Goal: Find specific page/section: Find specific page/section

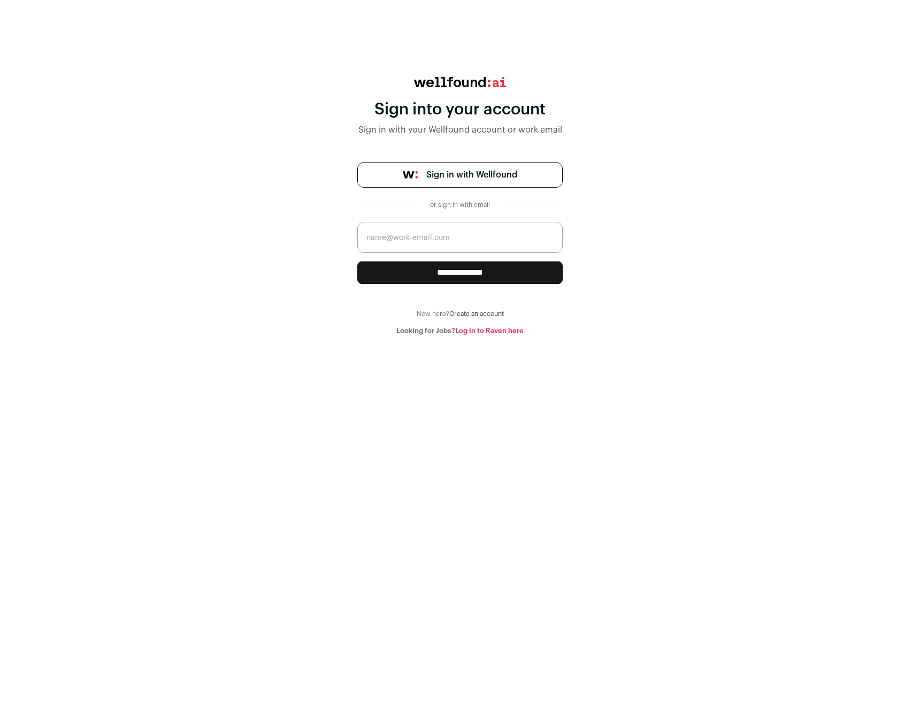
click at [463, 177] on span "Sign in with Wellfound" at bounding box center [471, 174] width 91 height 13
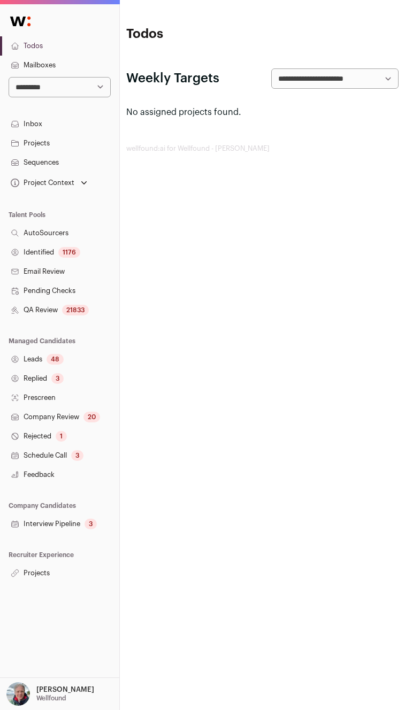
click at [29, 256] on link "Identified 1176" at bounding box center [59, 252] width 119 height 19
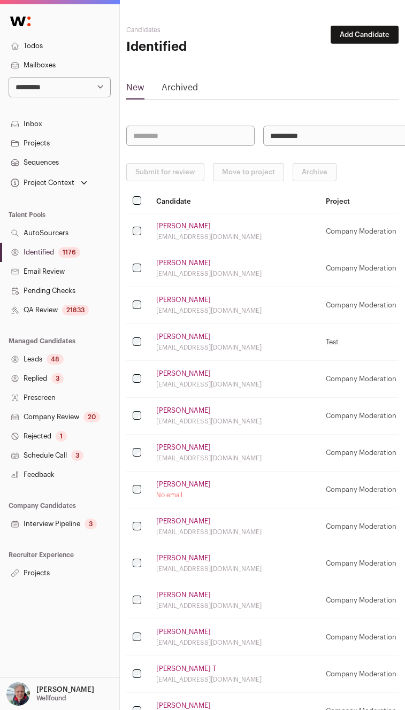
click at [33, 296] on link "Pending Checks" at bounding box center [59, 290] width 119 height 19
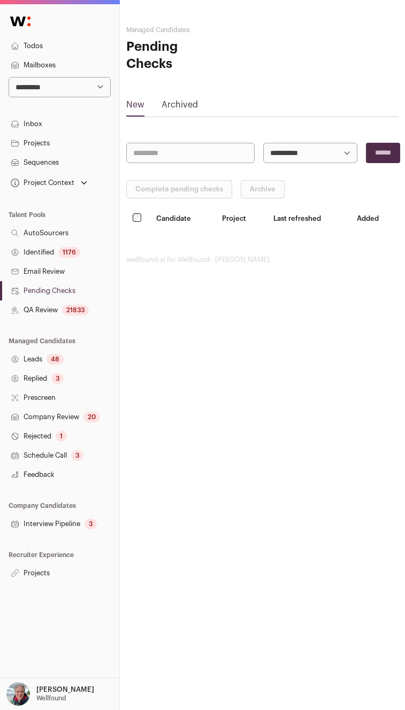
click at [26, 376] on link "Replied 3" at bounding box center [59, 378] width 119 height 19
